Goal: Navigation & Orientation: Find specific page/section

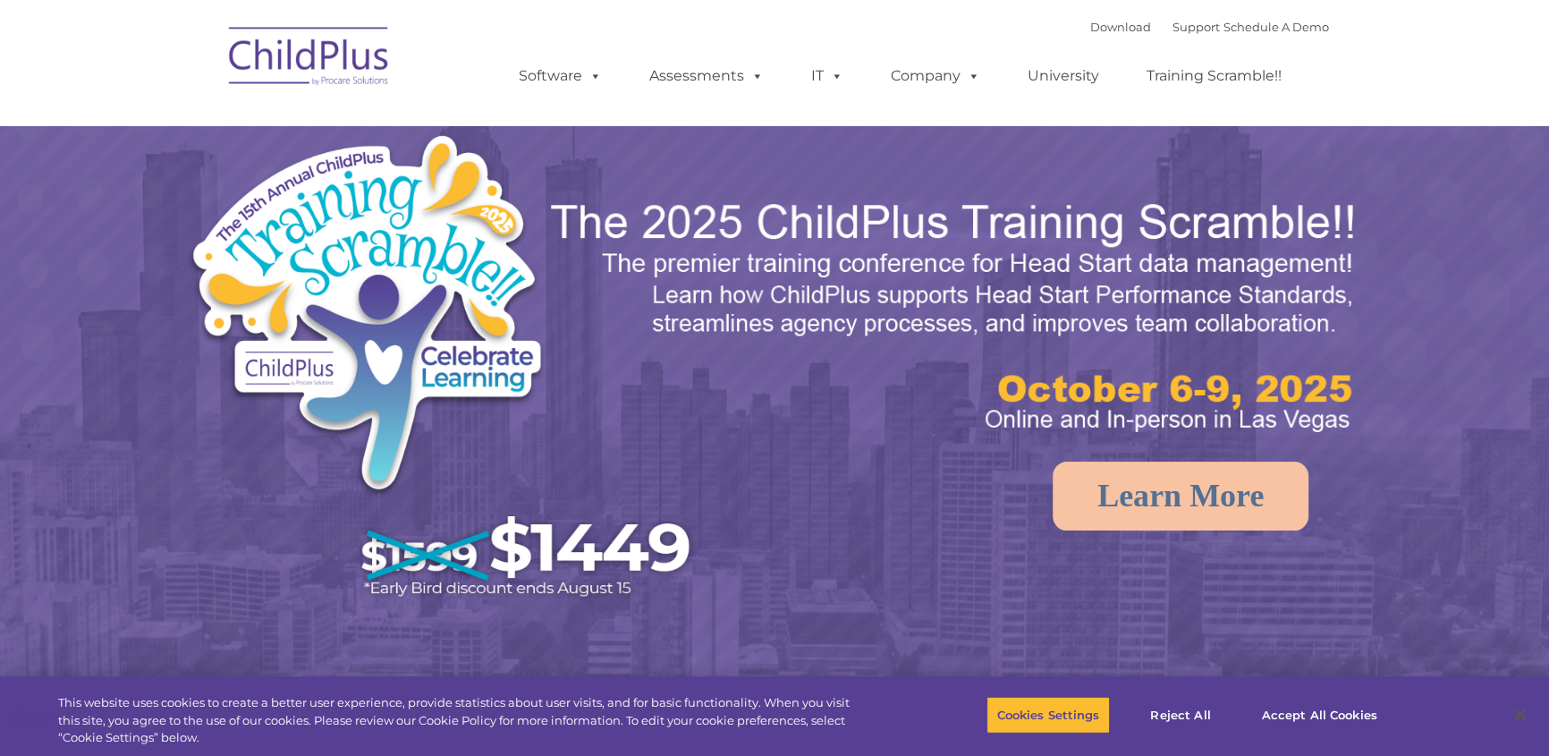
select select "MEDIUM"
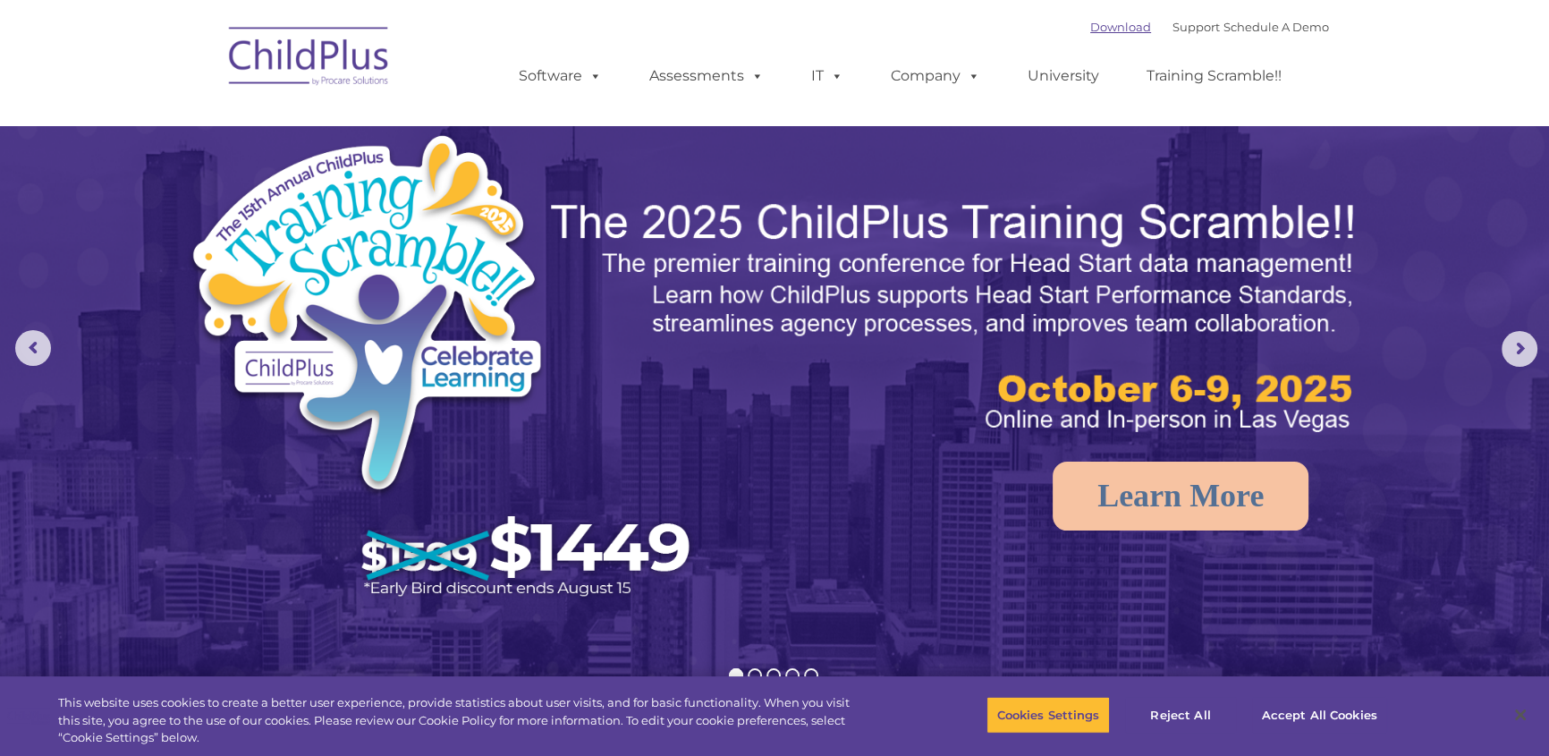
click at [1090, 29] on link "Download" at bounding box center [1120, 27] width 61 height 14
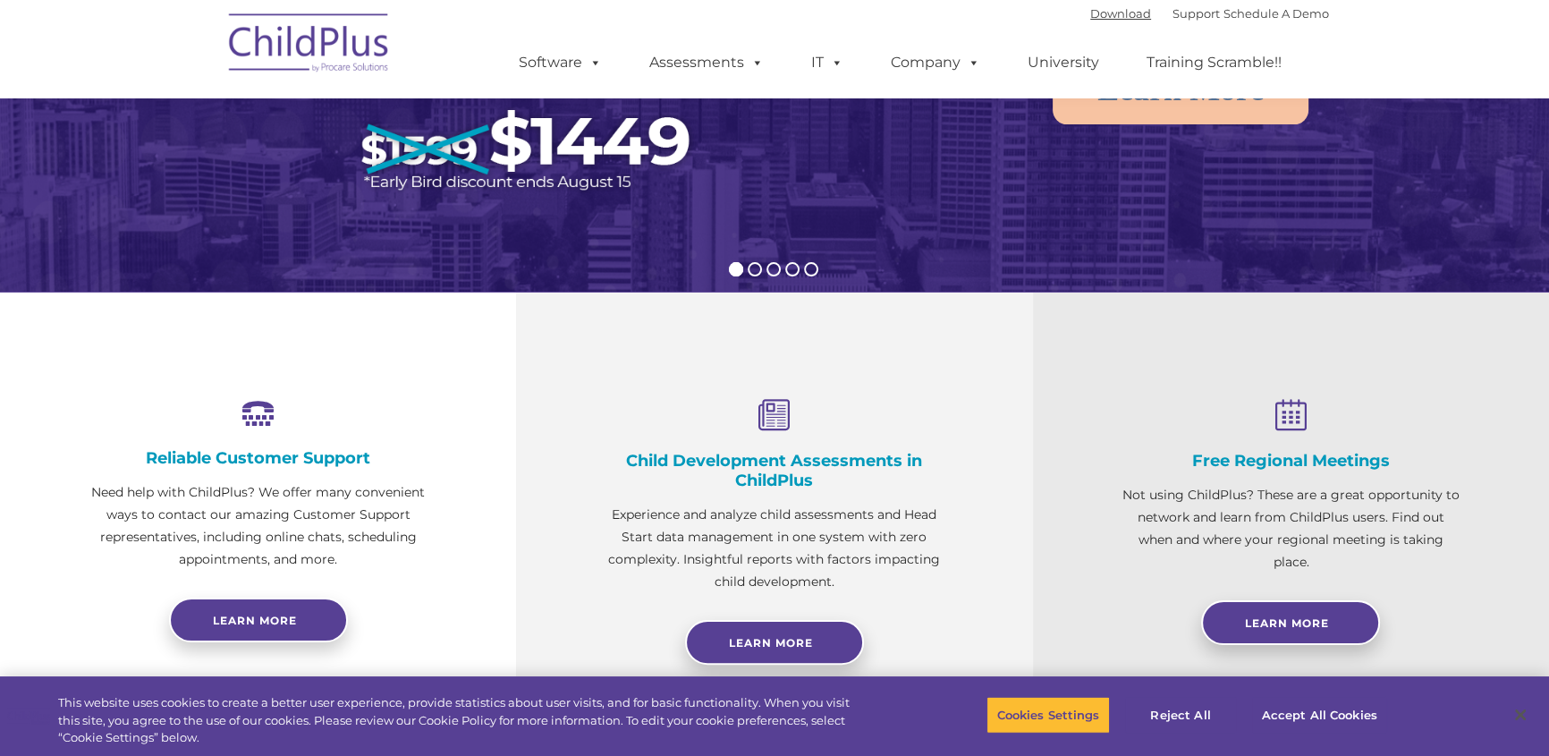
scroll to position [488, 0]
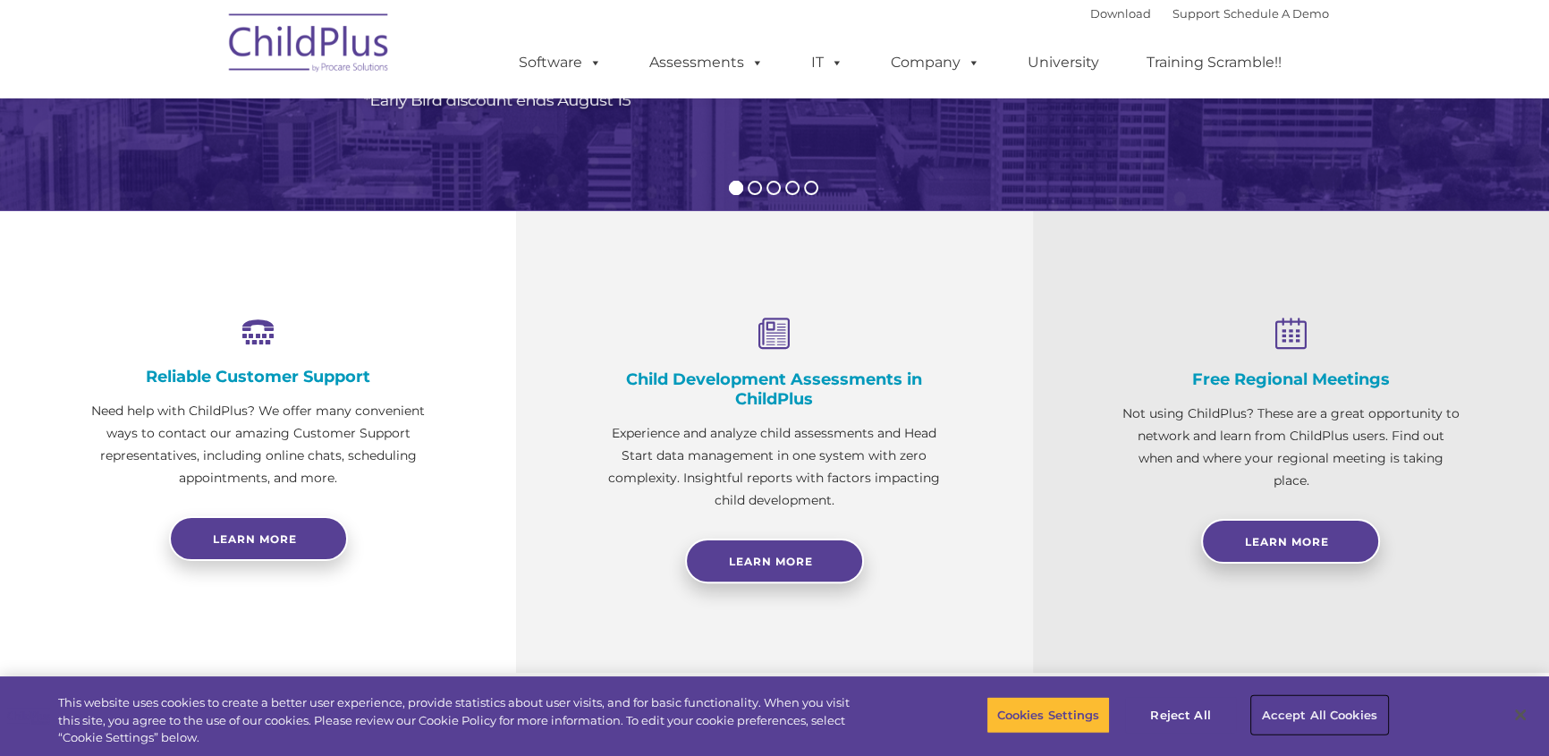
click at [1289, 713] on button "Accept All Cookies" at bounding box center [1319, 715] width 135 height 38
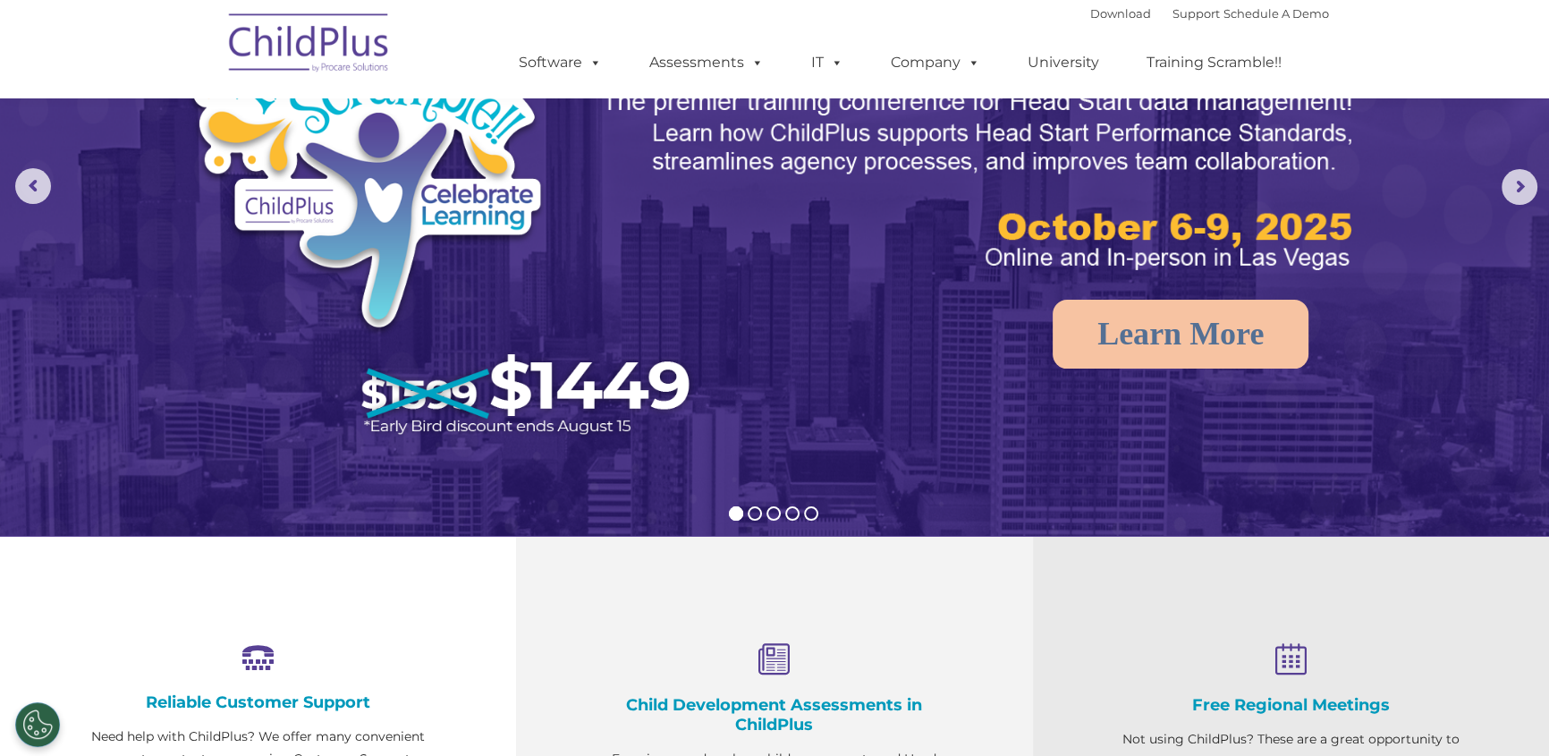
scroll to position [0, 0]
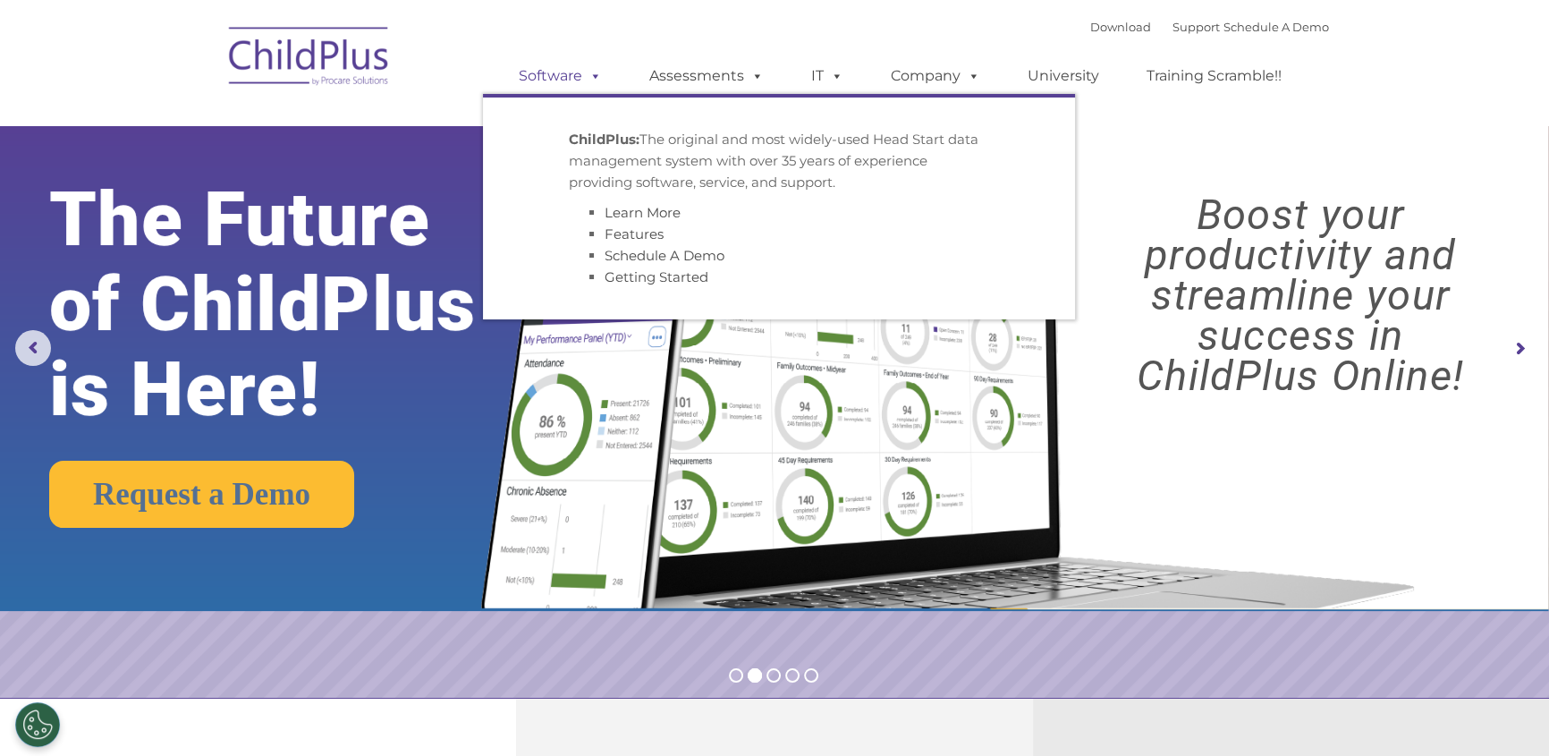
click at [596, 72] on span at bounding box center [592, 75] width 20 height 17
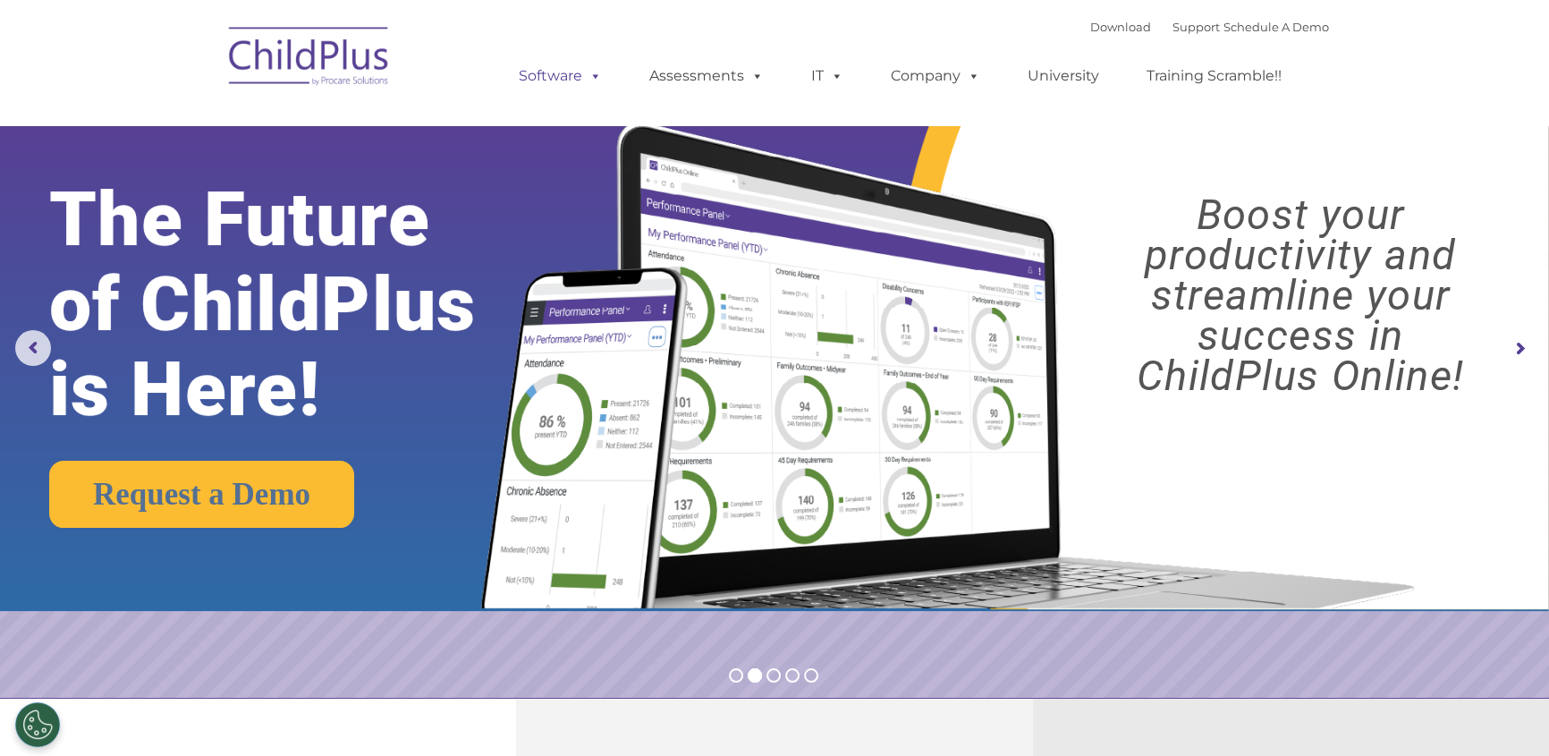
click at [544, 72] on link "Software" at bounding box center [560, 76] width 119 height 36
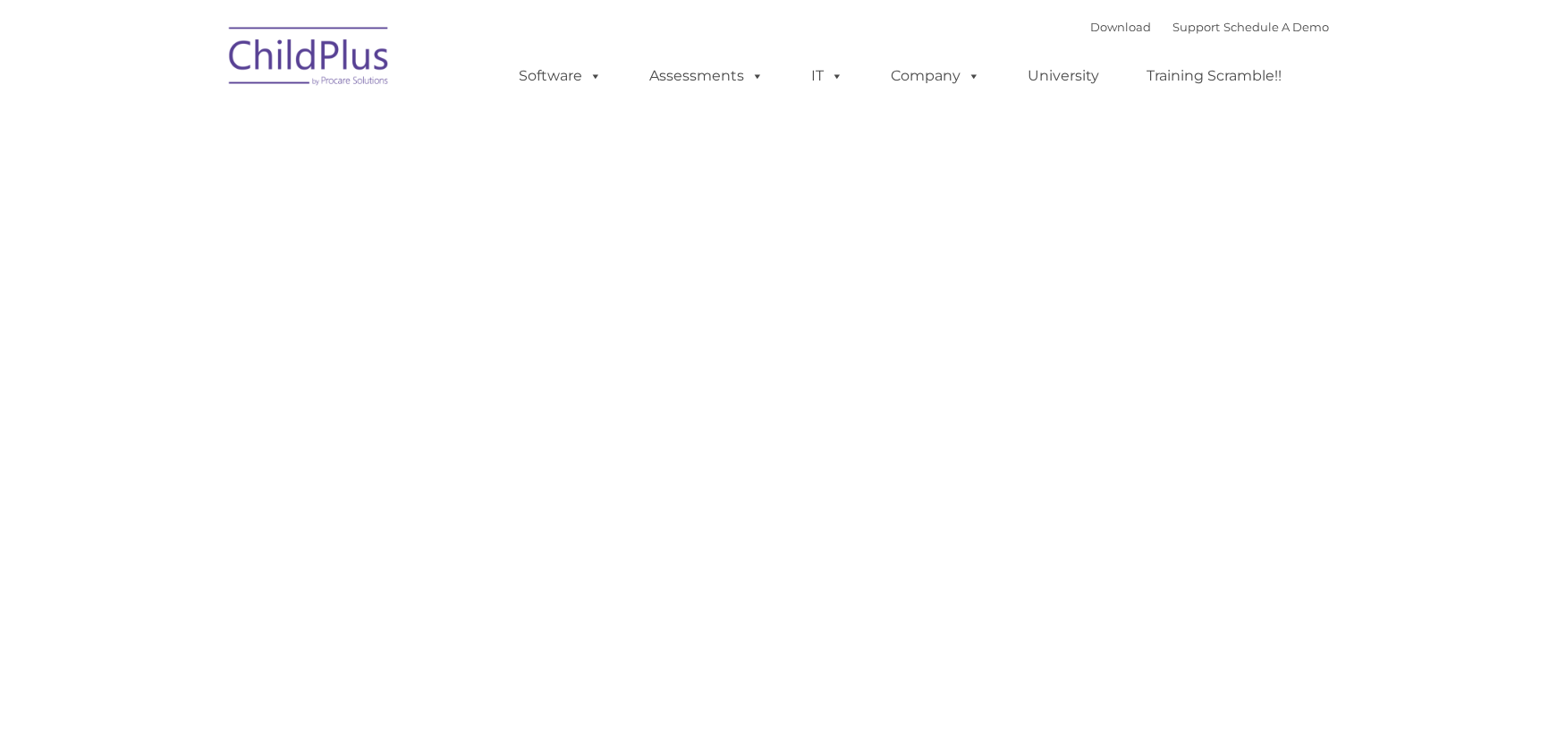
type input ""
